Goal: Task Accomplishment & Management: Manage account settings

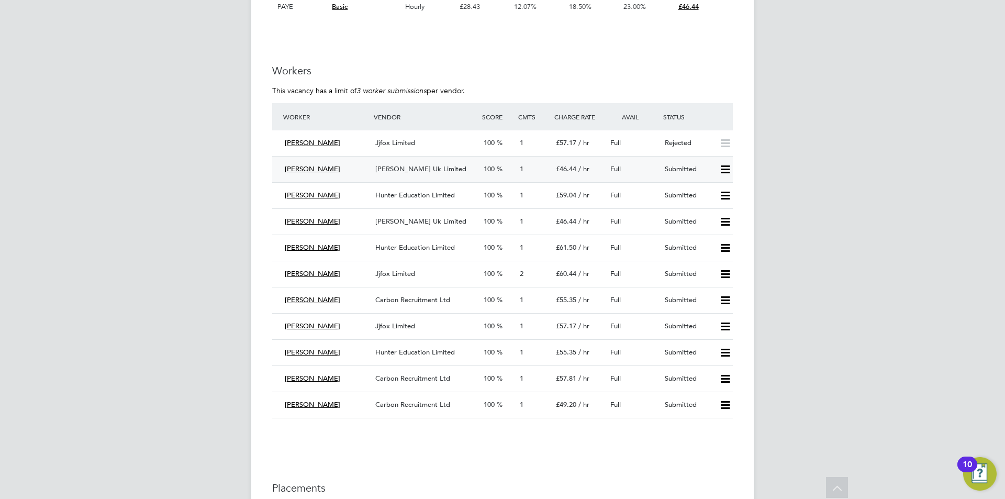
scroll to position [1938, 0]
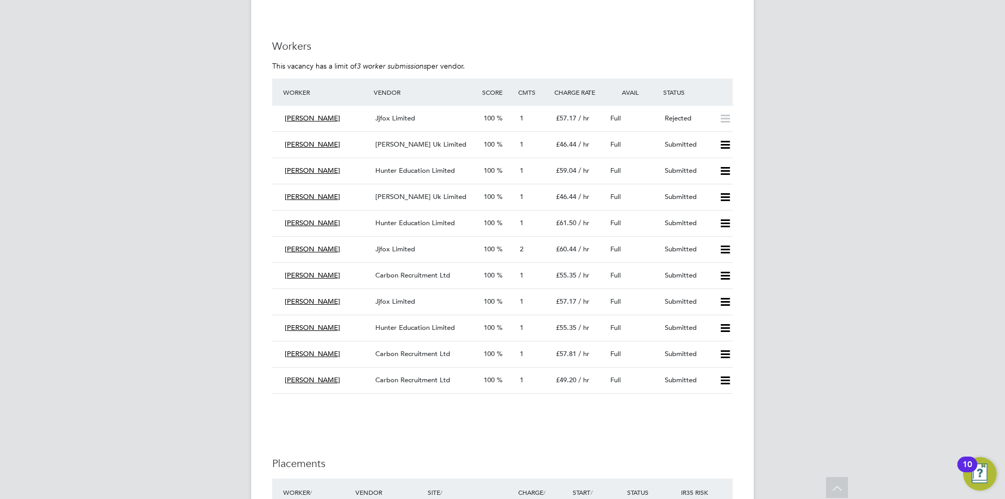
drag, startPoint x: 327, startPoint y: 42, endPoint x: 263, endPoint y: 24, distance: 66.1
drag, startPoint x: 479, startPoint y: 72, endPoint x: 267, endPoint y: 47, distance: 213.6
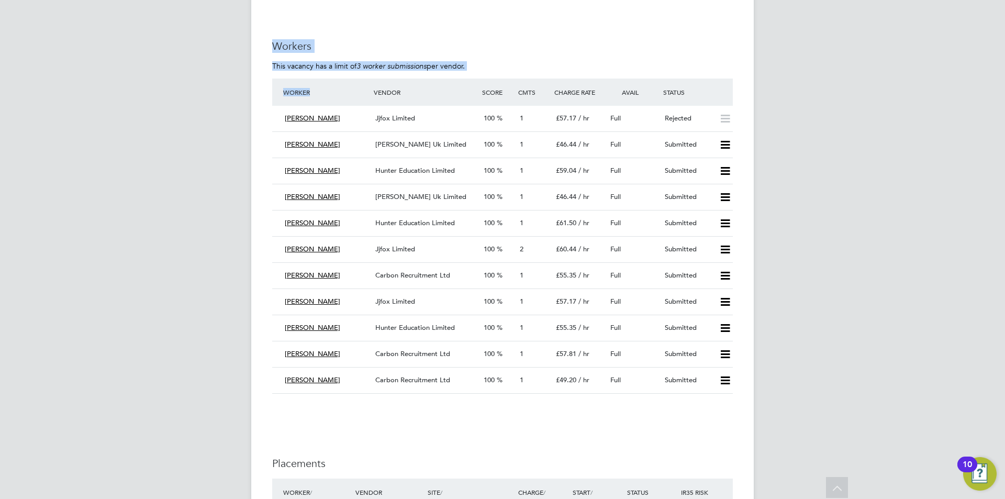
click at [484, 41] on h3 "Workers" at bounding box center [502, 46] width 461 height 14
click at [315, 193] on span "[PERSON_NAME]" at bounding box center [313, 196] width 56 height 9
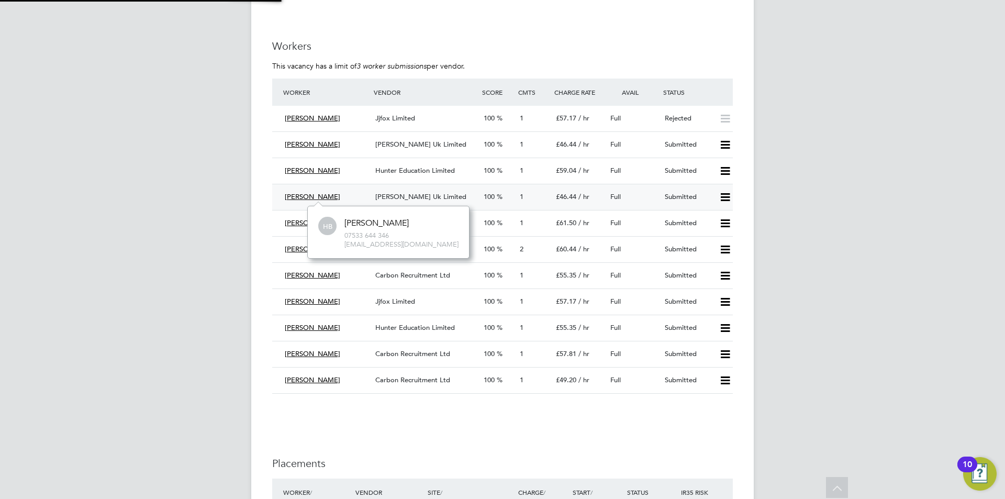
scroll to position [52, 158]
click at [325, 194] on span "[PERSON_NAME]" at bounding box center [313, 196] width 56 height 9
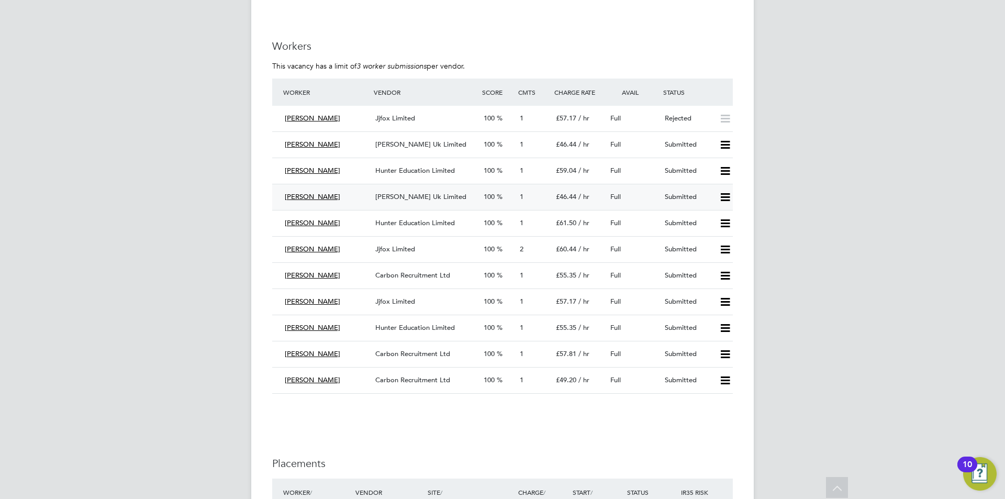
click at [432, 195] on span "[PERSON_NAME] Uk Limited" at bounding box center [420, 196] width 91 height 9
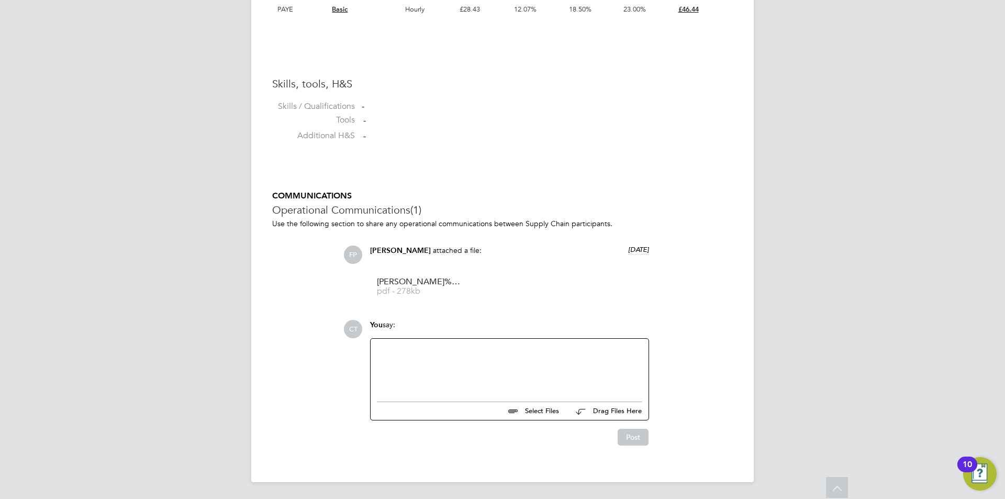
scroll to position [789, 0]
click at [409, 285] on span "Hayford%20Electrical%20Lecturer" at bounding box center [419, 282] width 84 height 8
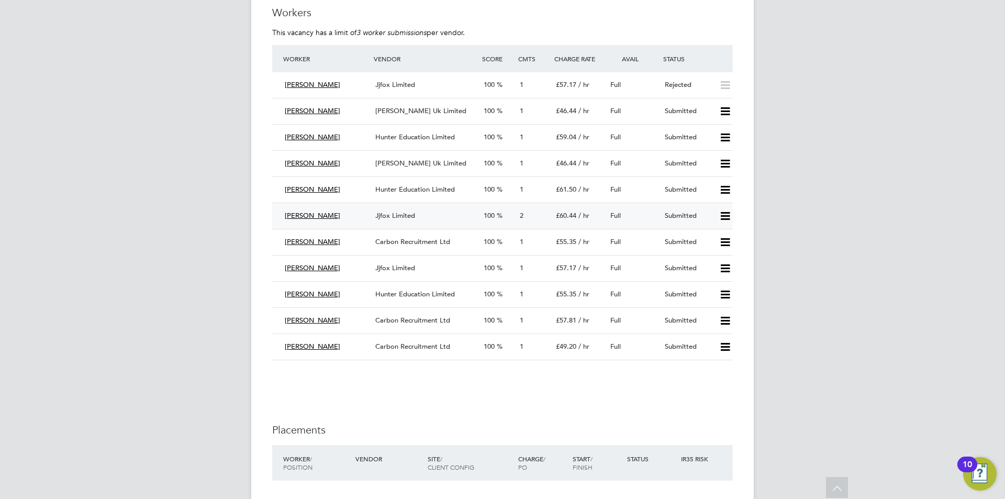
scroll to position [1990, 0]
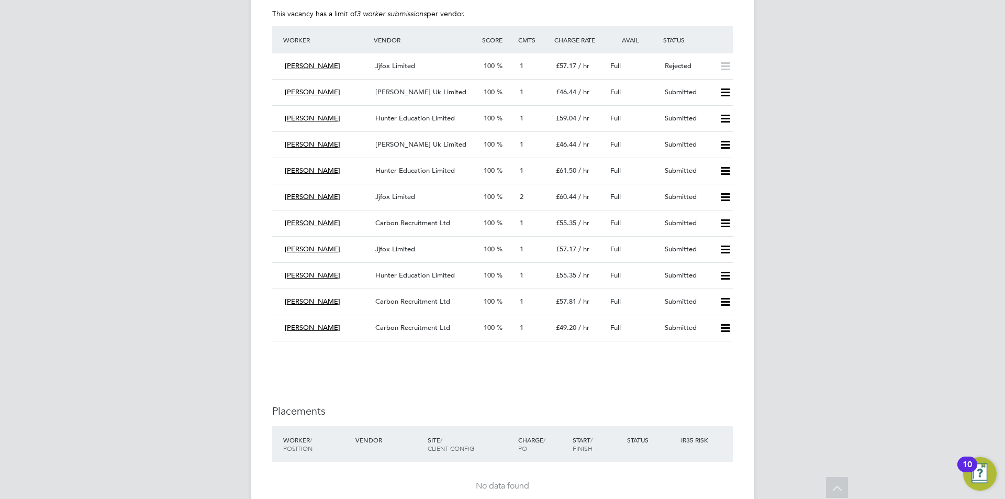
click at [725, 88] on icon at bounding box center [725, 92] width 13 height 8
click at [703, 129] on li "Reject" at bounding box center [711, 129] width 37 height 15
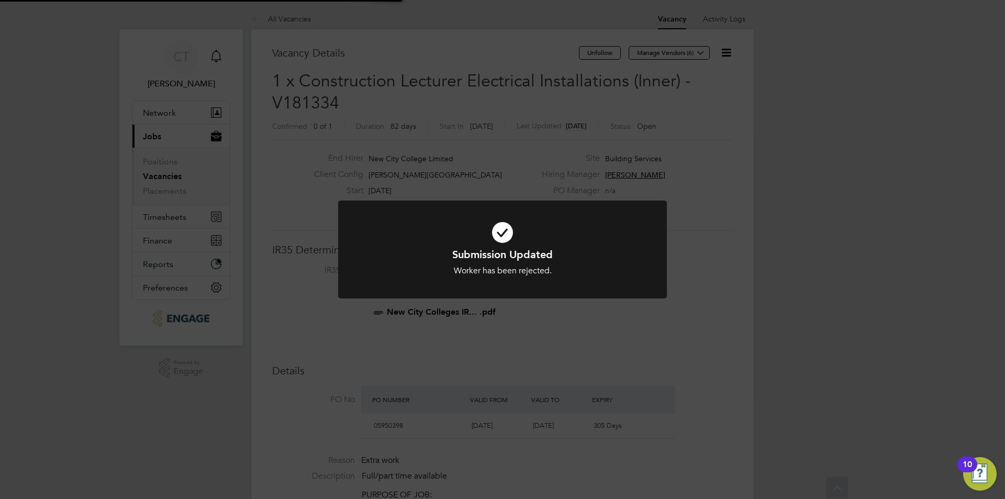
scroll to position [31, 73]
click at [517, 122] on div "Submission Updated Worker has been rejected. Cancel Okay" at bounding box center [502, 249] width 1005 height 499
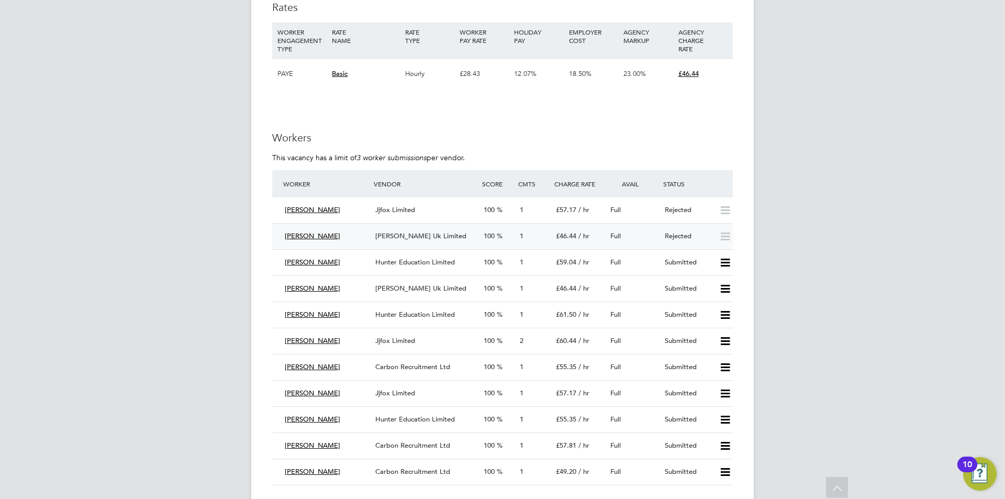
scroll to position [1885, 0]
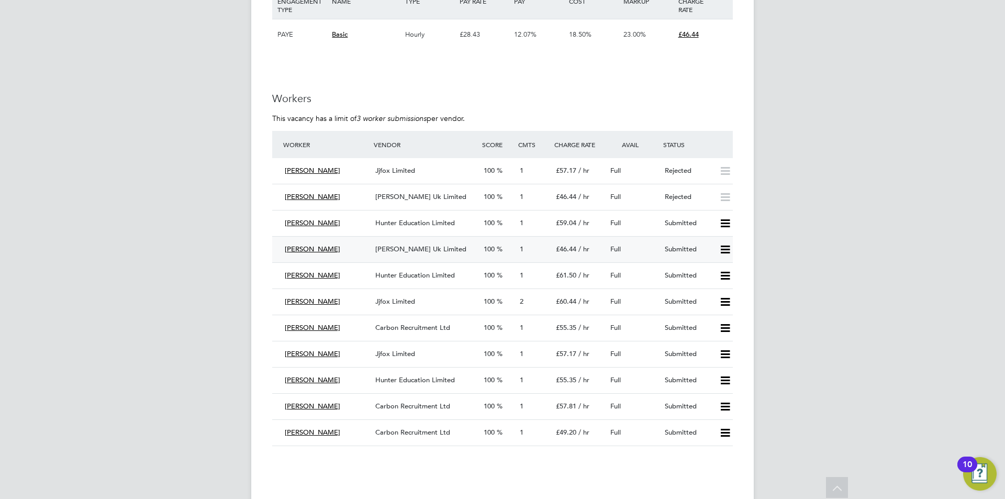
click at [327, 246] on span "[PERSON_NAME]" at bounding box center [313, 249] width 56 height 9
click at [423, 243] on div "[PERSON_NAME] Uk Limited" at bounding box center [425, 249] width 108 height 17
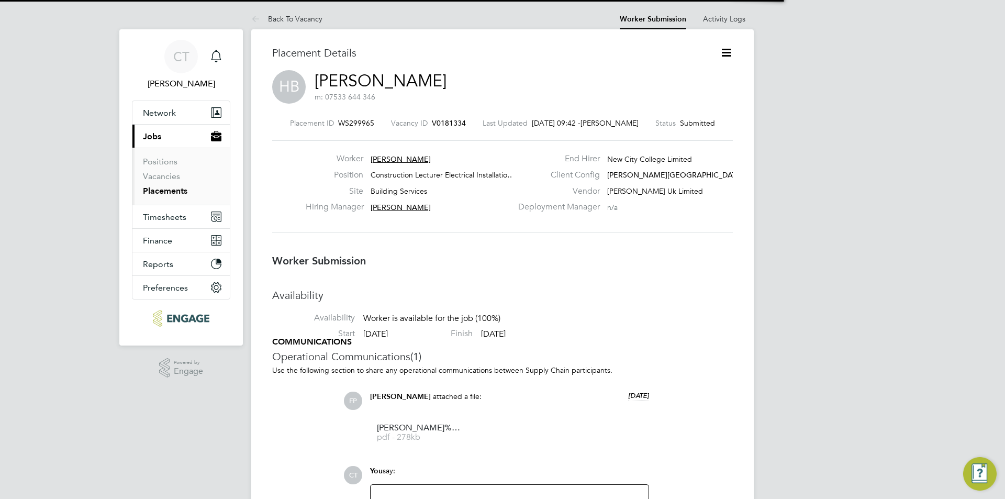
scroll to position [5, 5]
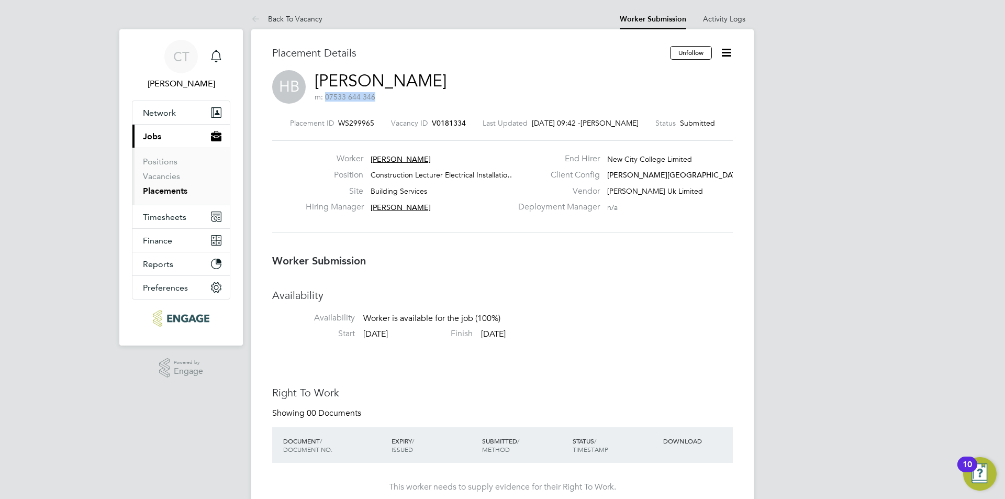
drag, startPoint x: 374, startPoint y: 96, endPoint x: 325, endPoint y: 96, distance: 49.2
click at [325, 96] on span "m: 07533 644 346" at bounding box center [345, 96] width 61 height 9
click at [415, 97] on span "m: 07533 644 346" at bounding box center [381, 96] width 132 height 9
drag, startPoint x: 378, startPoint y: 98, endPoint x: 333, endPoint y: 83, distance: 47.7
click at [316, 80] on h2 "Hayford Boakye-Yiadom m: 07533 644 346" at bounding box center [381, 85] width 132 height 31
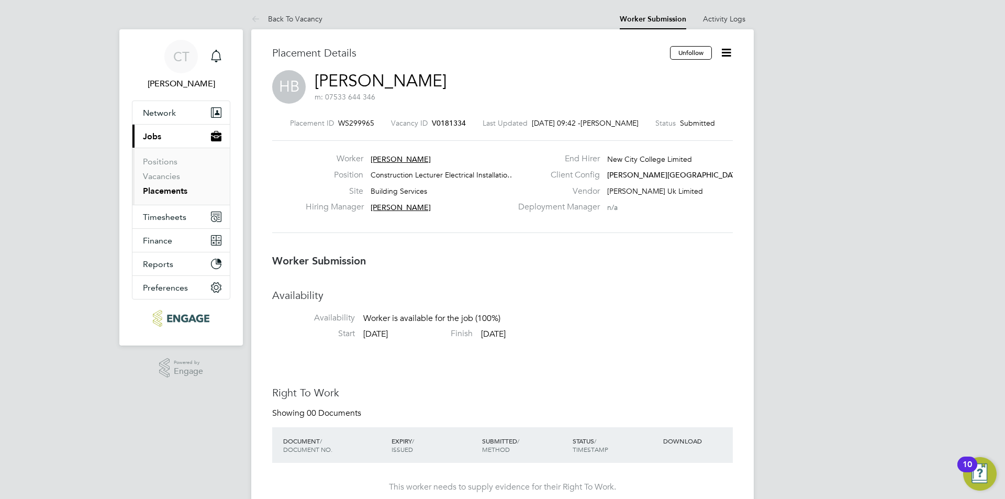
click at [532, 72] on div "HB Hayford Boakye-Yiadom m: 07533 644 346" at bounding box center [502, 88] width 461 height 36
click at [386, 54] on h3 "Placement Details" at bounding box center [467, 53] width 390 height 14
click at [262, 19] on icon at bounding box center [257, 19] width 13 height 13
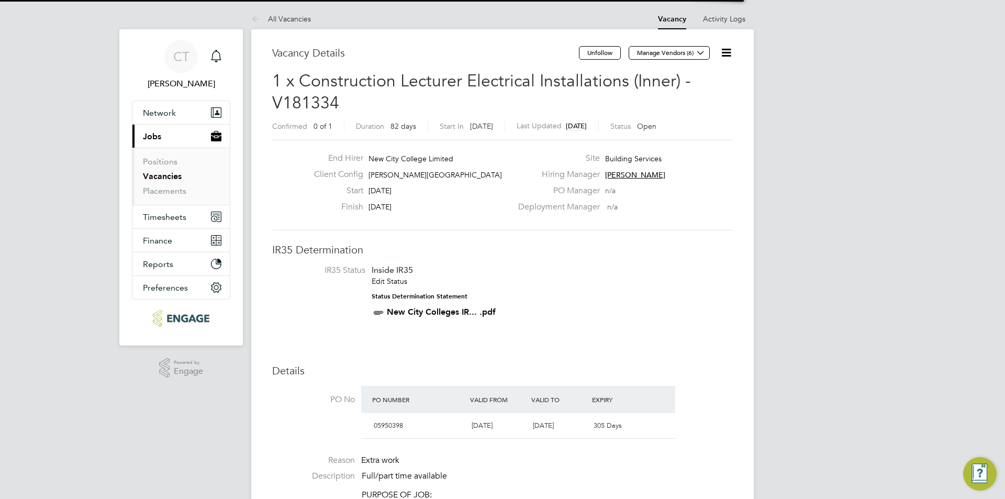
scroll to position [31, 73]
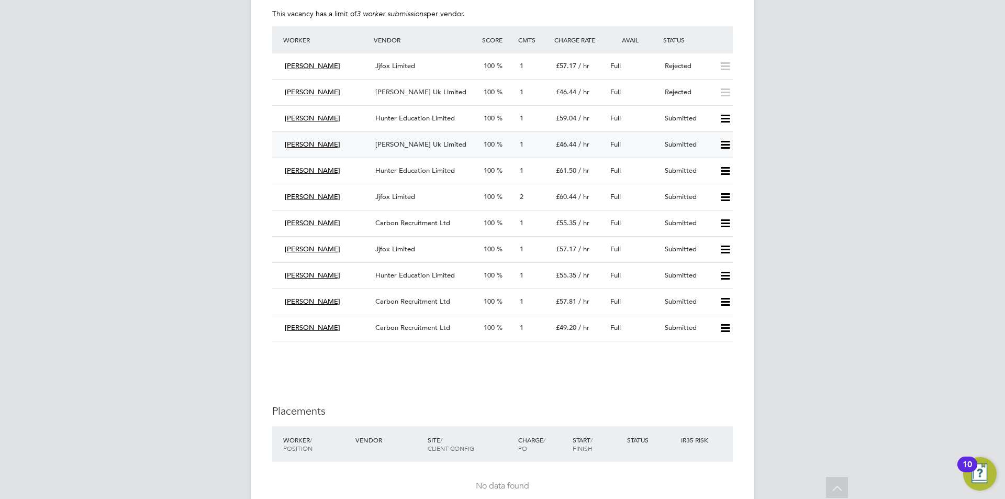
click at [382, 138] on div "[PERSON_NAME] Uk Limited" at bounding box center [425, 144] width 108 height 17
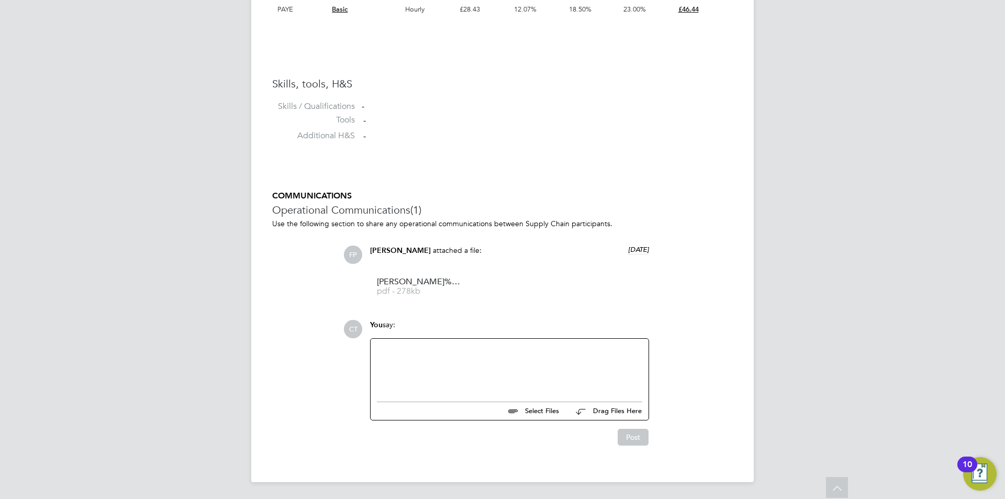
click at [419, 365] on div at bounding box center [509, 367] width 265 height 45
click at [630, 438] on button "Post" at bounding box center [633, 437] width 31 height 17
